Goal: Information Seeking & Learning: Learn about a topic

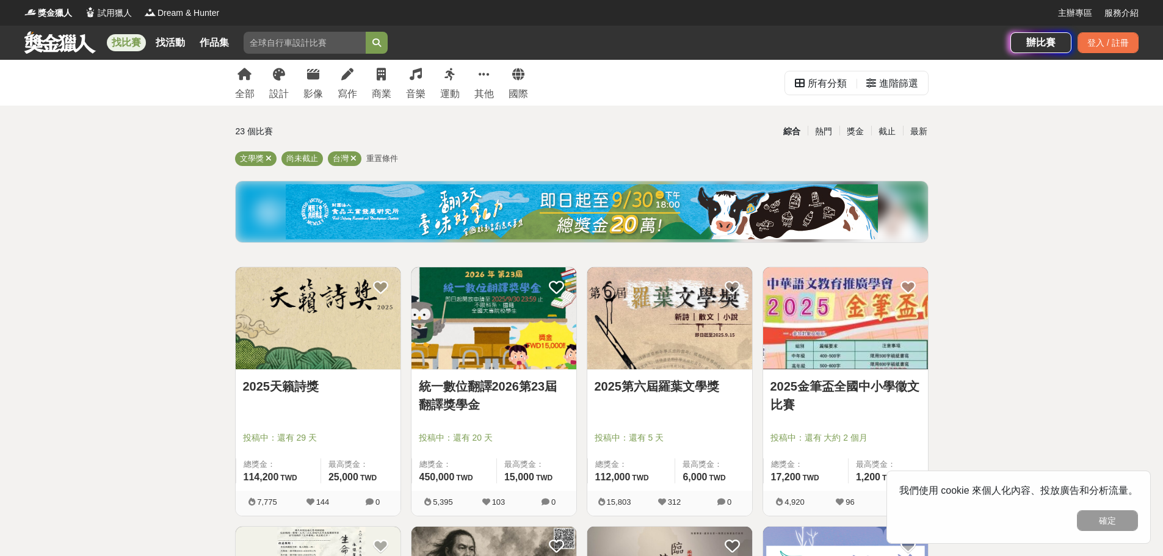
scroll to position [61, 0]
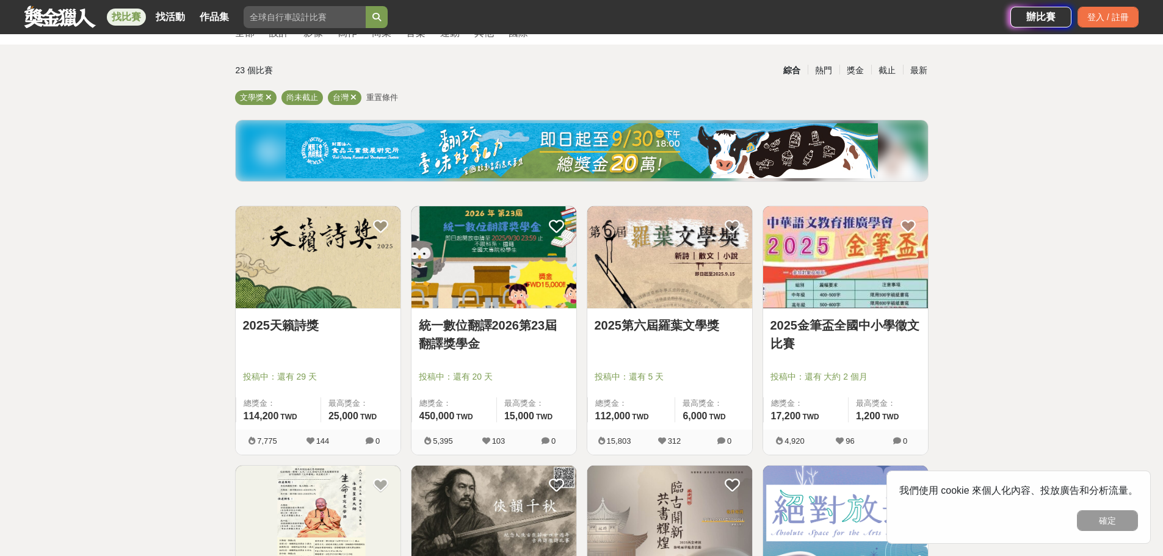
click at [667, 325] on link "2025第六屆羅葉文學獎" at bounding box center [670, 325] width 150 height 18
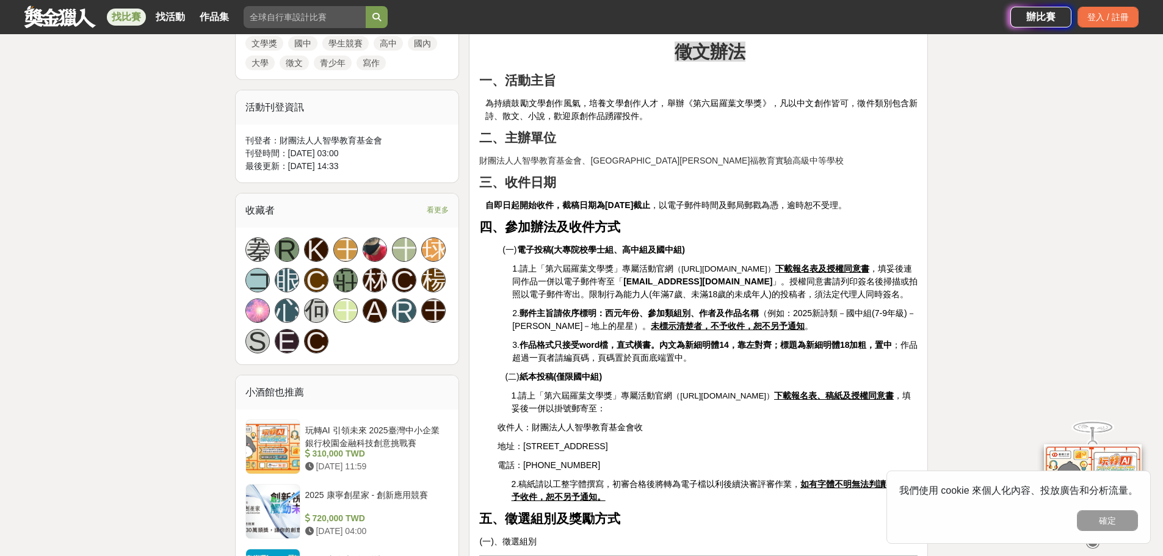
scroll to position [794, 0]
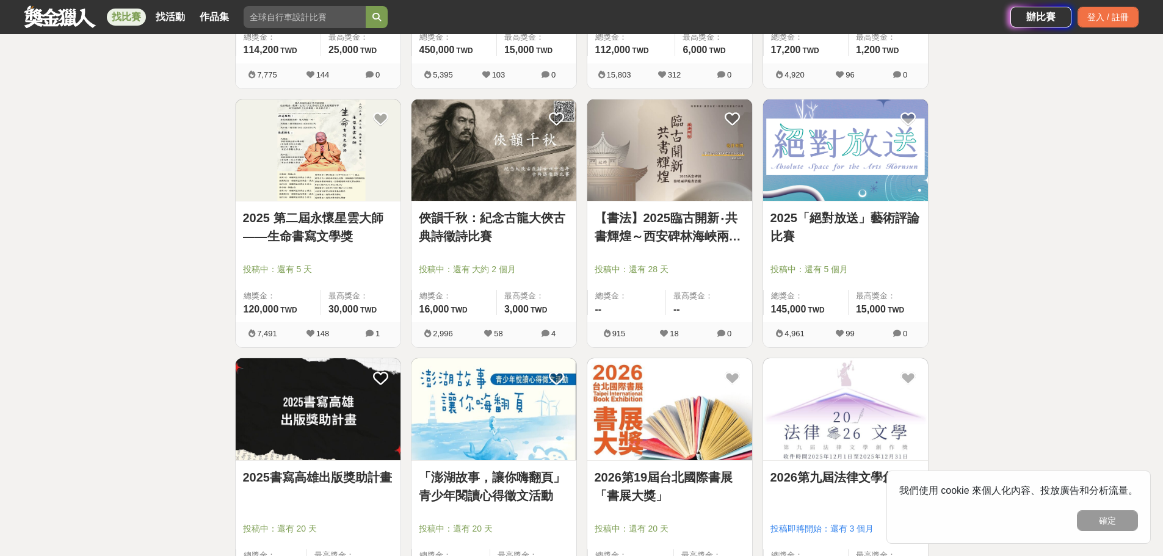
scroll to position [611, 0]
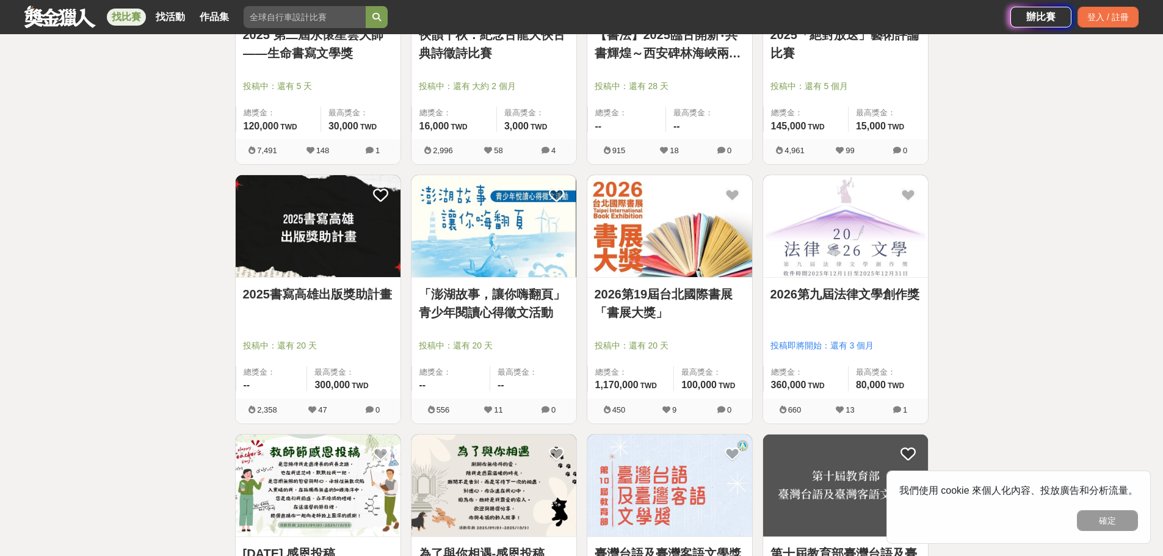
click at [846, 291] on link "2026第九屆法律文學創作獎" at bounding box center [845, 294] width 150 height 18
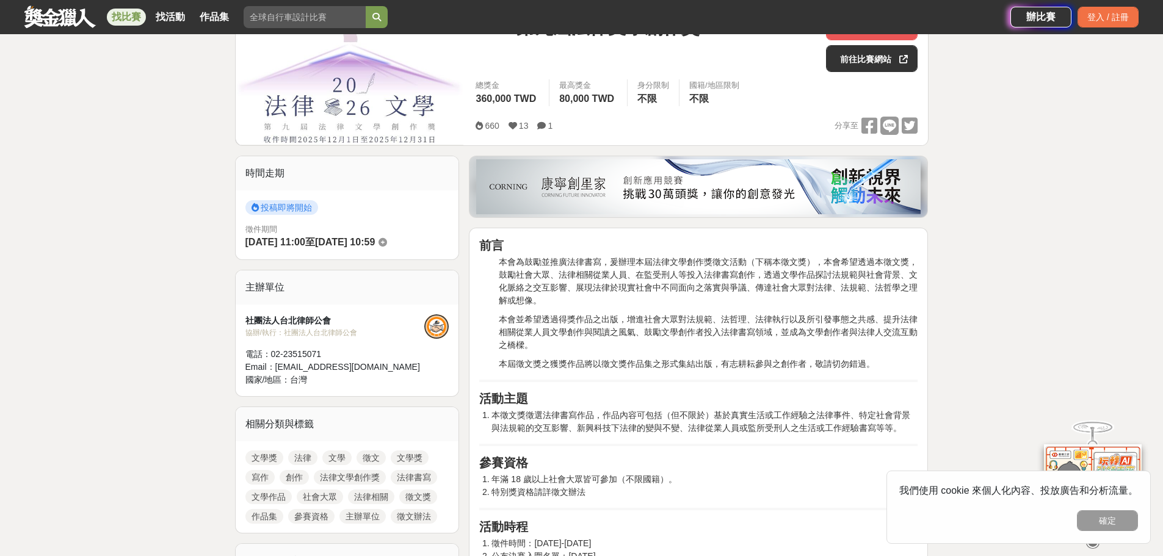
scroll to position [61, 0]
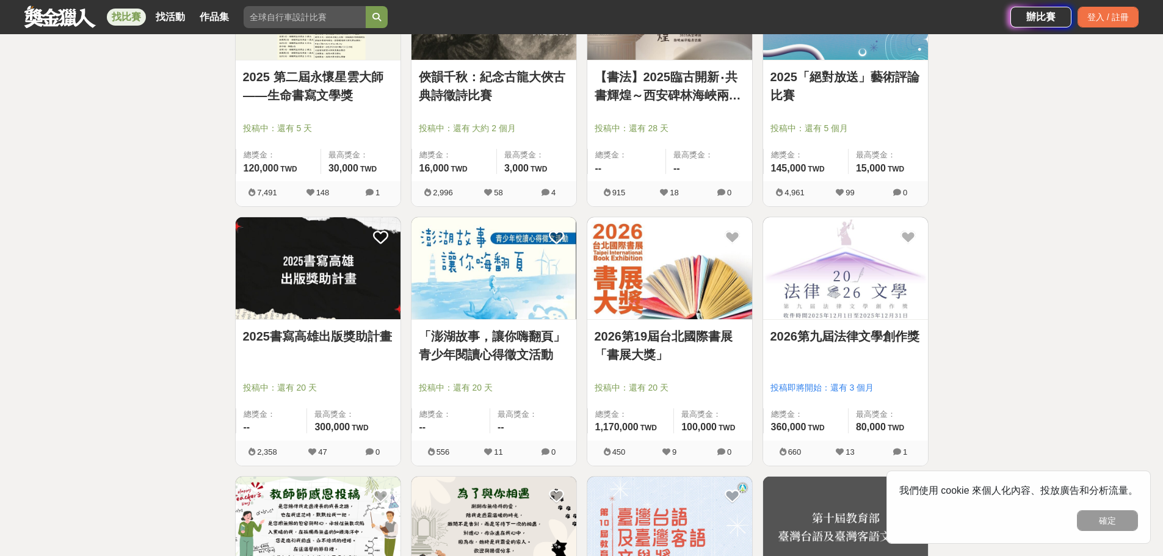
scroll to position [611, 0]
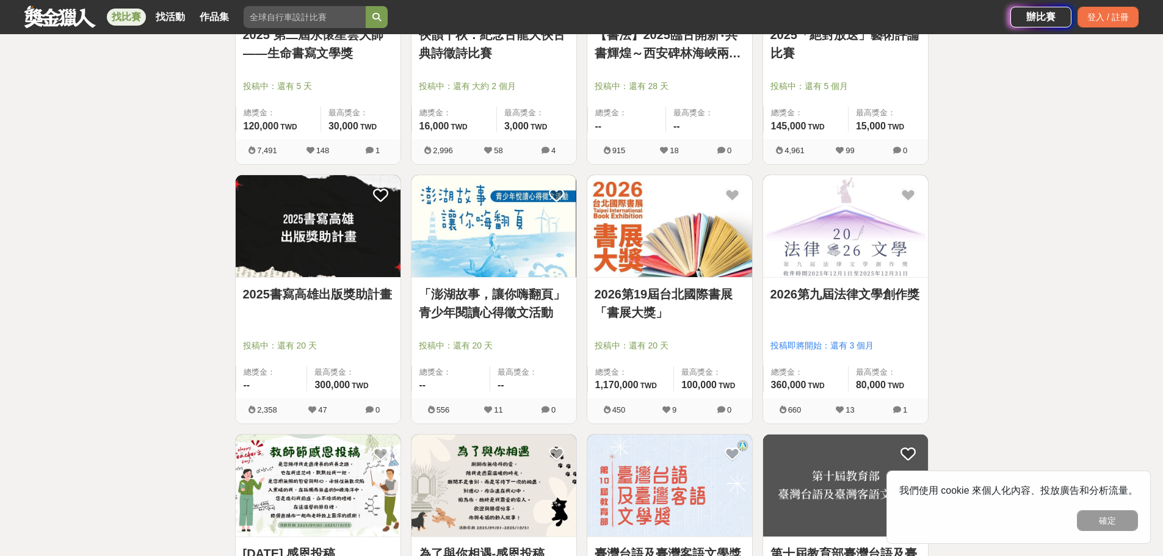
click at [631, 294] on link "2026第19屆台北國際書展「書展大獎」" at bounding box center [670, 303] width 150 height 37
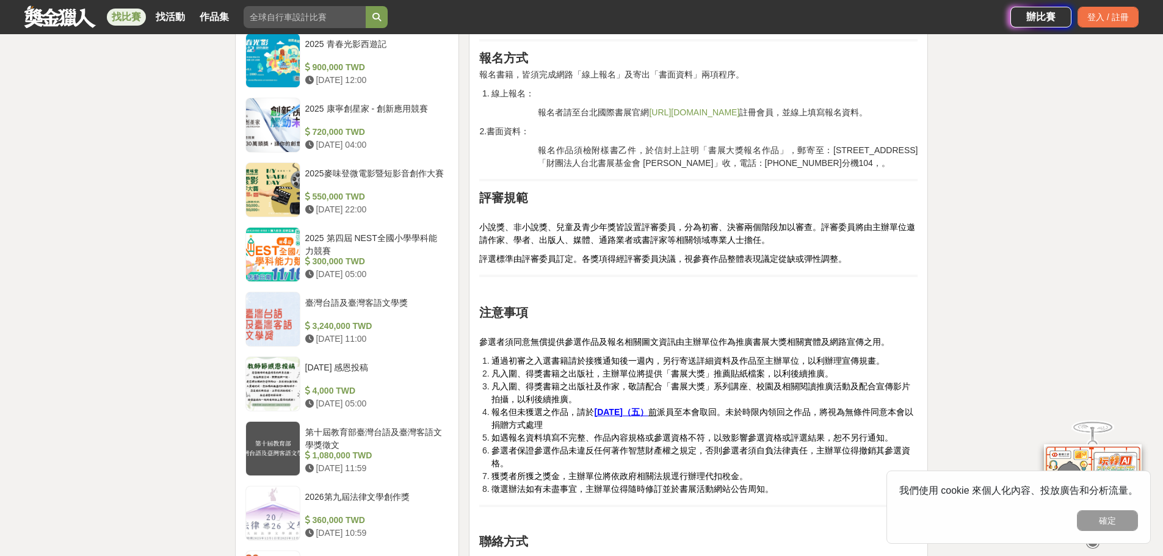
scroll to position [1160, 0]
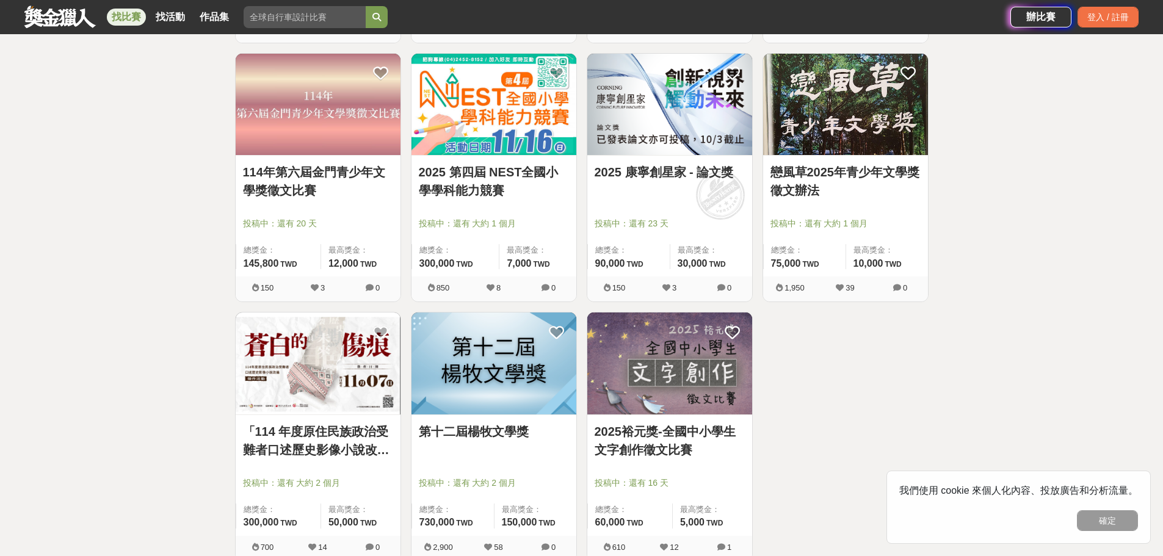
scroll to position [1343, 0]
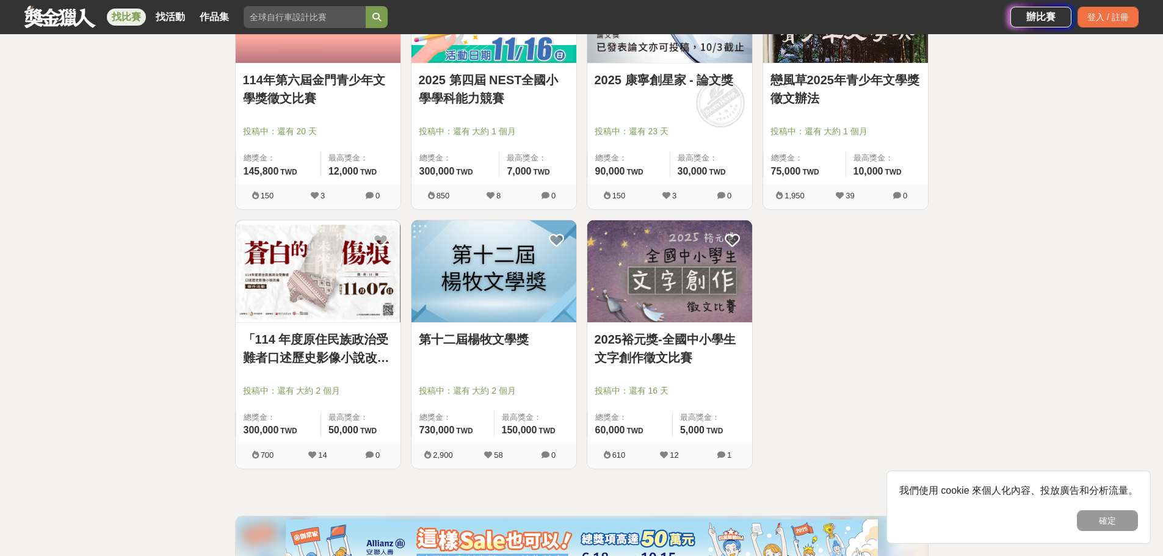
click at [484, 292] on img at bounding box center [494, 271] width 165 height 102
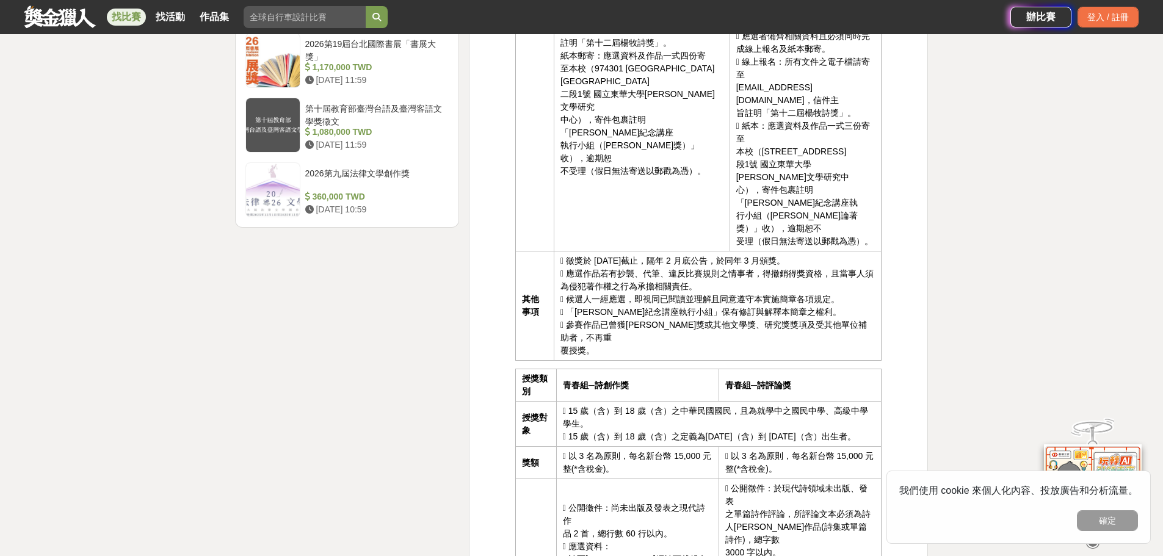
scroll to position [1771, 0]
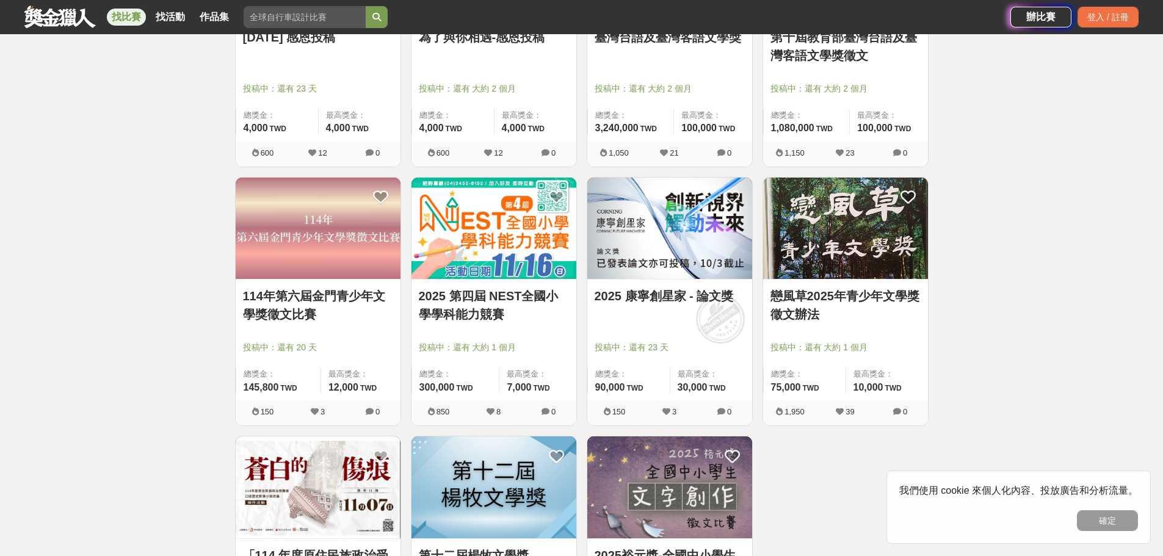
scroll to position [1343, 0]
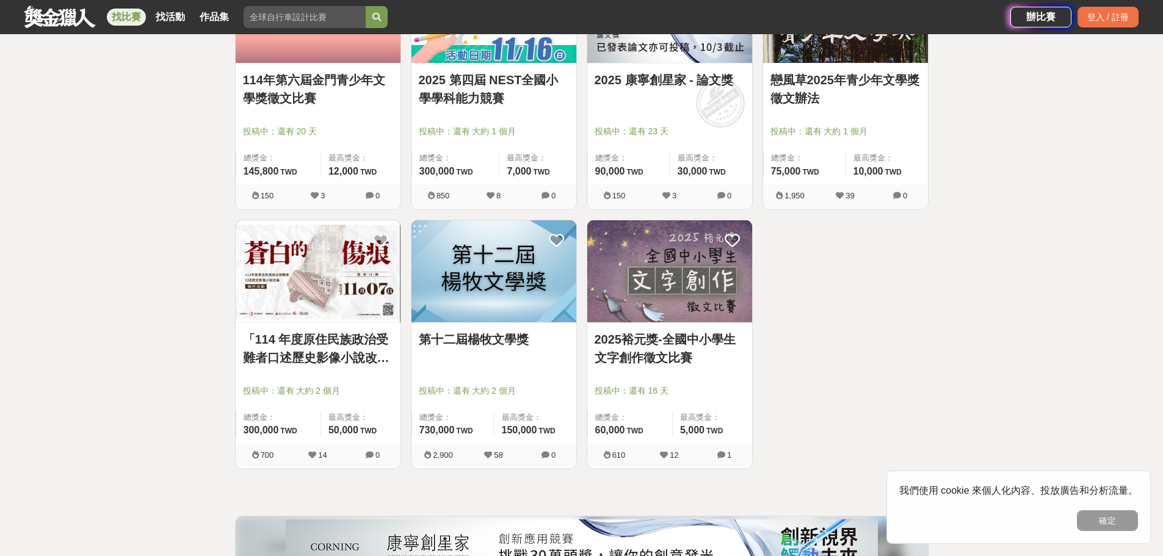
click at [472, 279] on img at bounding box center [494, 271] width 165 height 102
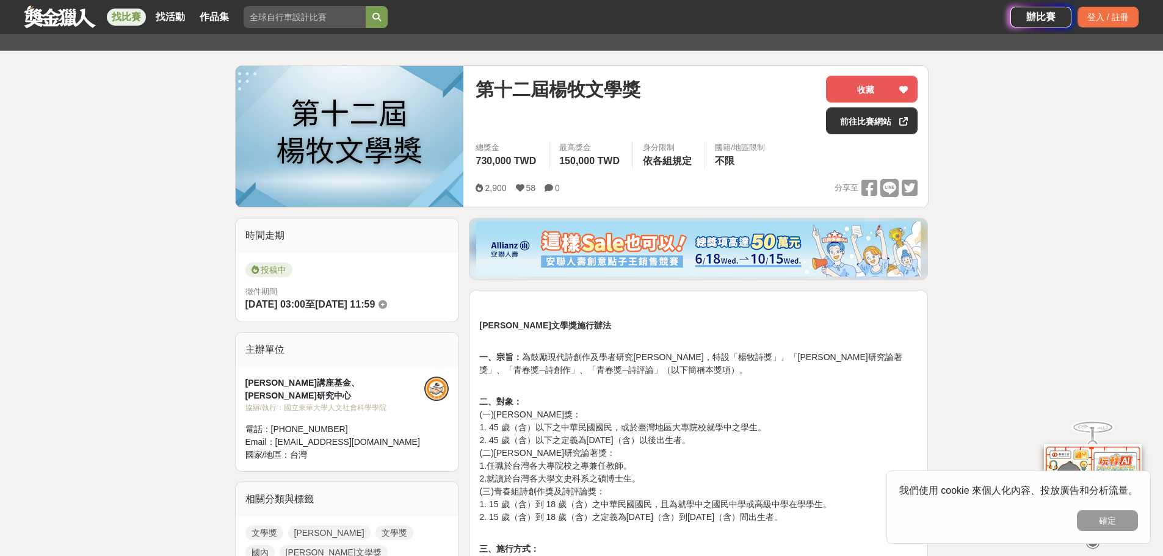
scroll to position [122, 0]
